Goal: Information Seeking & Learning: Learn about a topic

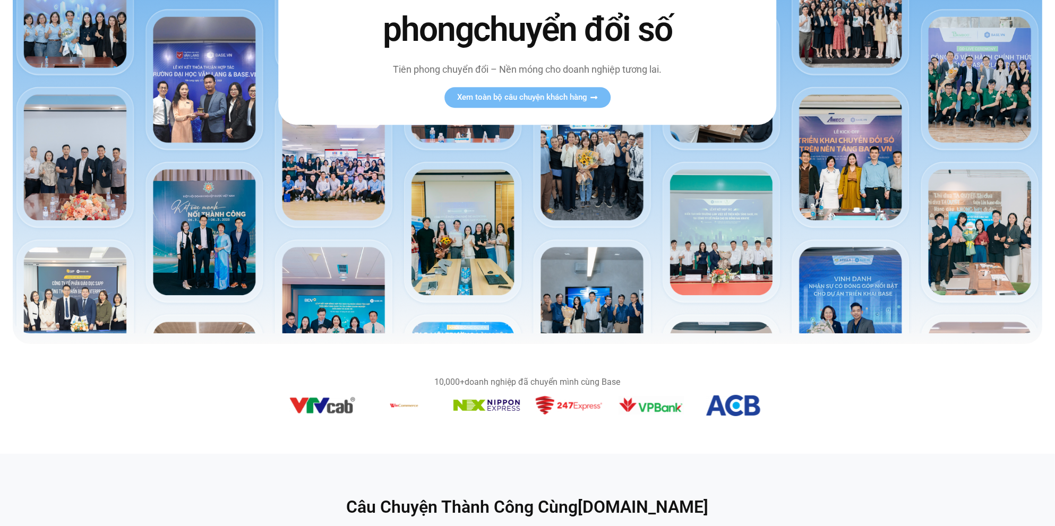
scroll to position [319, 0]
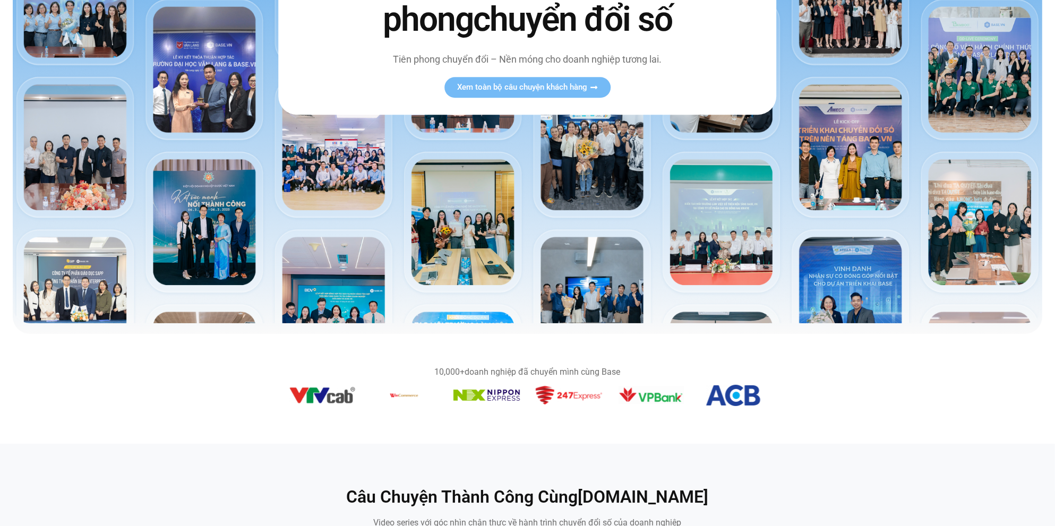
click at [735, 396] on img "13 / 14" at bounding box center [733, 395] width 54 height 21
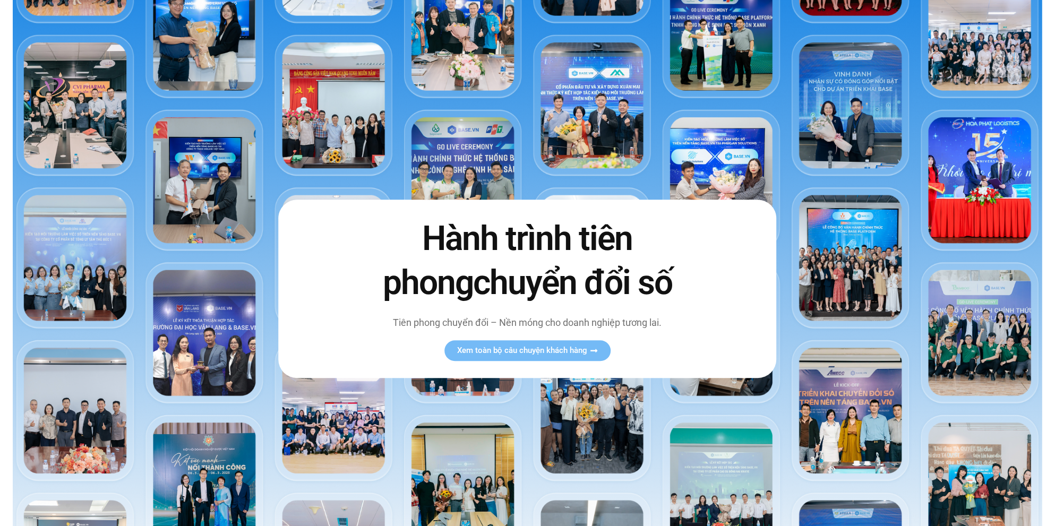
scroll to position [0, 0]
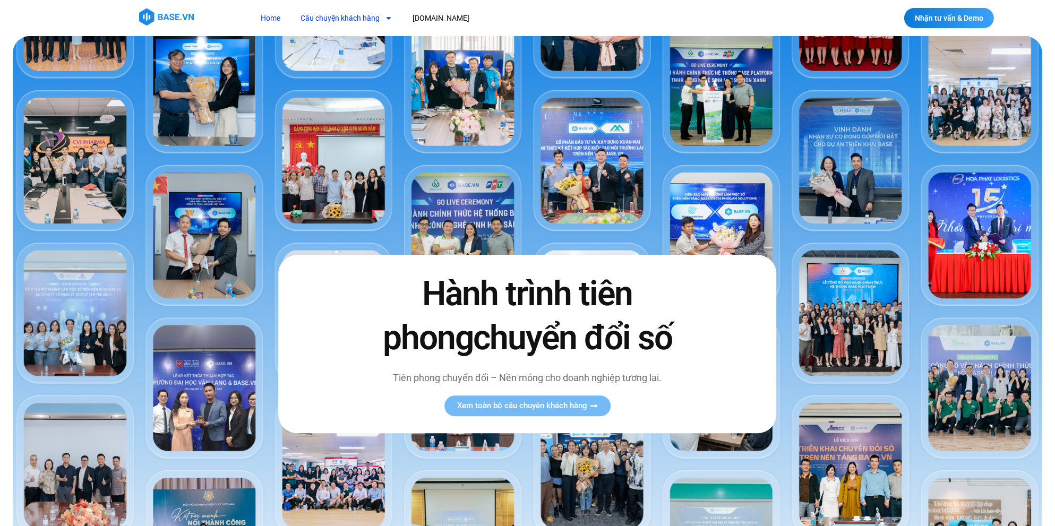
click at [358, 16] on link "Câu chuyện khách hàng" at bounding box center [347, 18] width 108 height 20
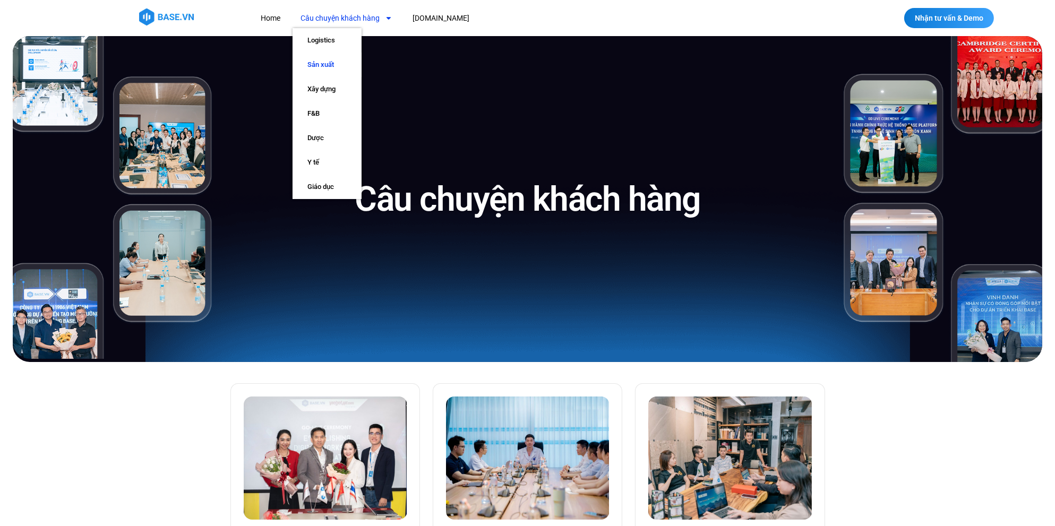
click at [314, 64] on link "Sản xuất" at bounding box center [327, 65] width 69 height 24
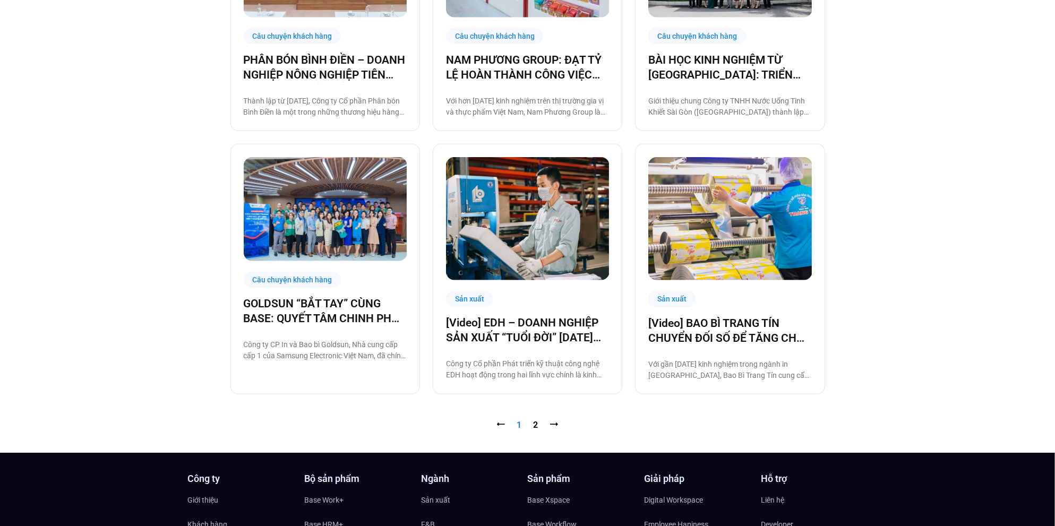
scroll to position [986, 0]
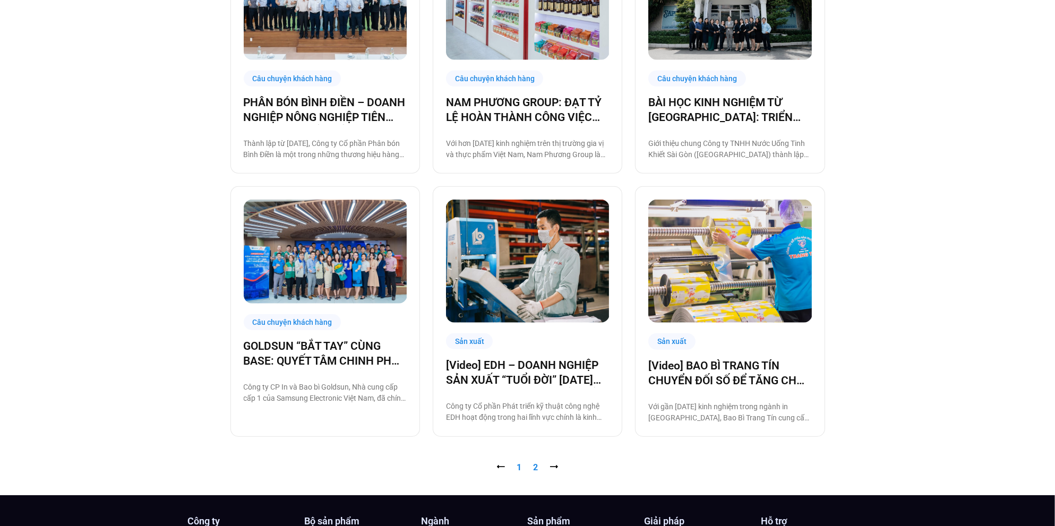
click at [536, 466] on link "Trang 2" at bounding box center [536, 467] width 5 height 10
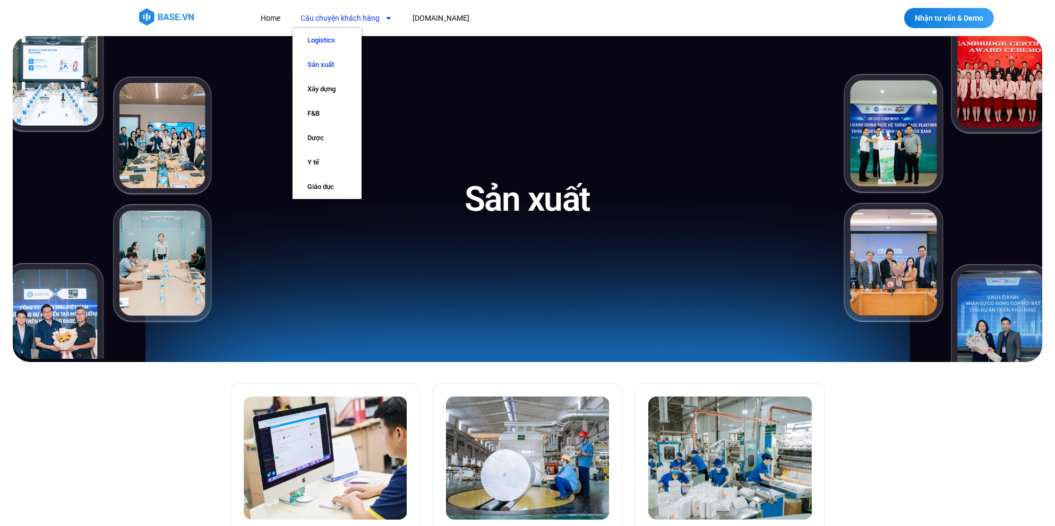
click at [323, 36] on link "Logistics" at bounding box center [327, 40] width 69 height 24
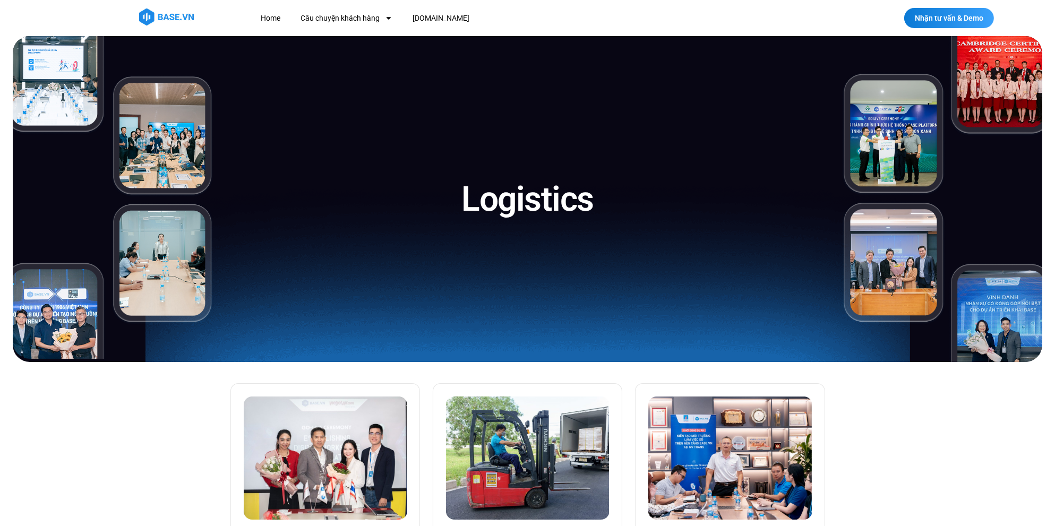
click at [178, 23] on img at bounding box center [166, 16] width 55 height 17
